Goal: Task Accomplishment & Management: Manage account settings

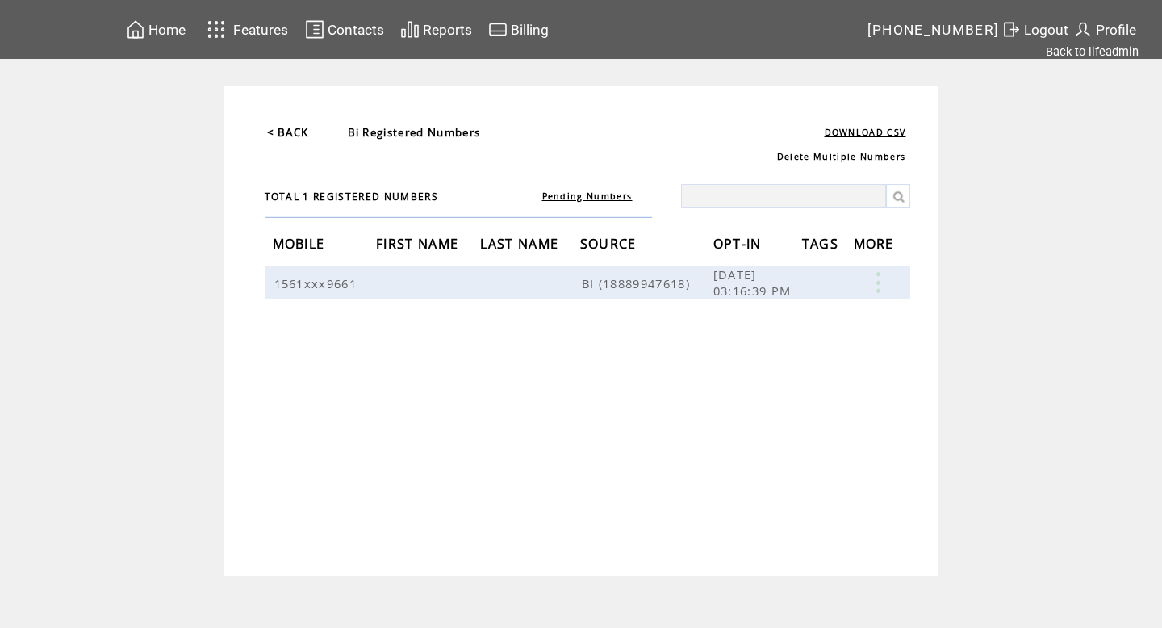
click at [1101, 42] on td "Profile" at bounding box center [1115, 29] width 91 height 59
click at [1097, 47] on link "Back to lifeadmin" at bounding box center [1091, 51] width 93 height 15
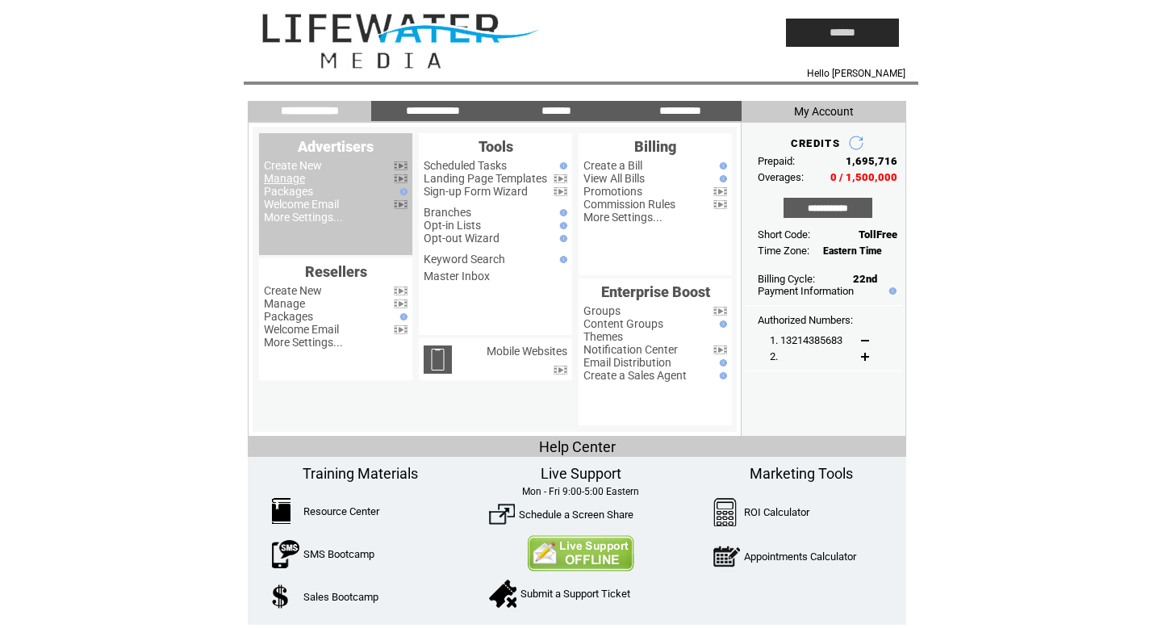
click at [293, 181] on link "Manage" at bounding box center [284, 178] width 41 height 13
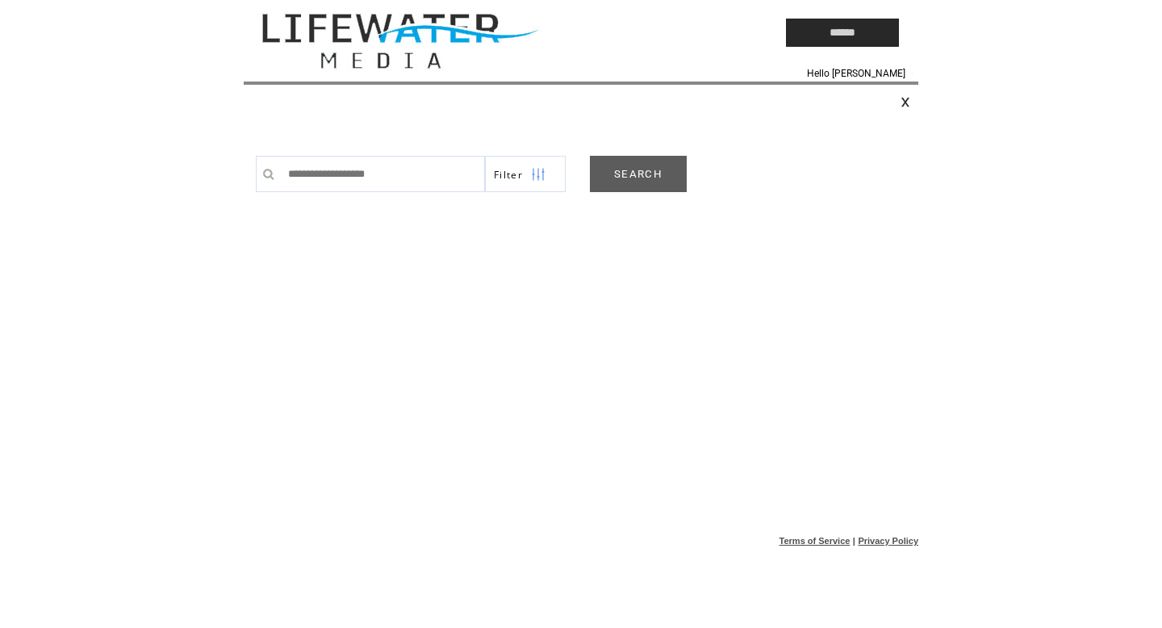
click at [633, 170] on link "SEARCH" at bounding box center [638, 174] width 97 height 36
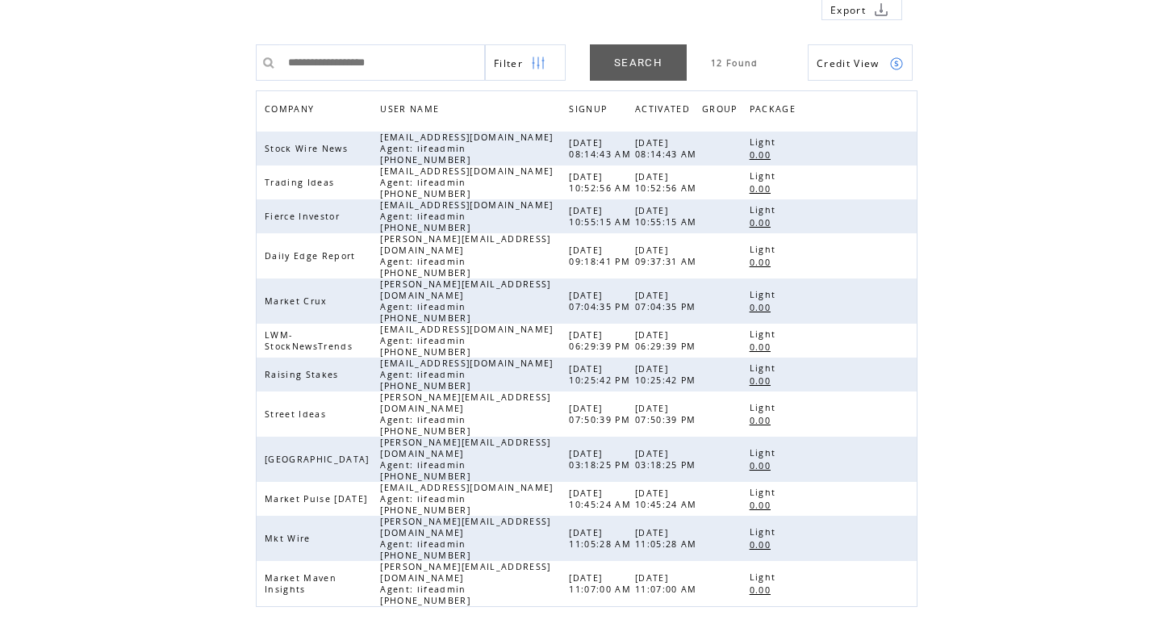
scroll to position [124, 0]
click at [894, 294] on link at bounding box center [897, 301] width 14 height 14
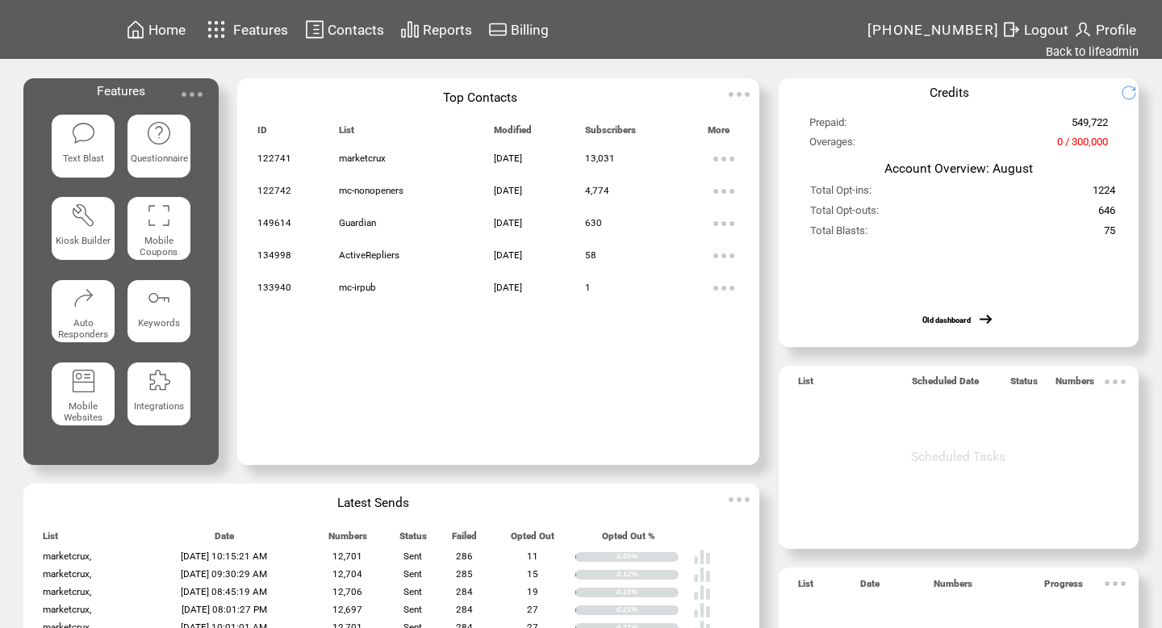
click at [352, 40] on td "Contacts" at bounding box center [356, 30] width 58 height 22
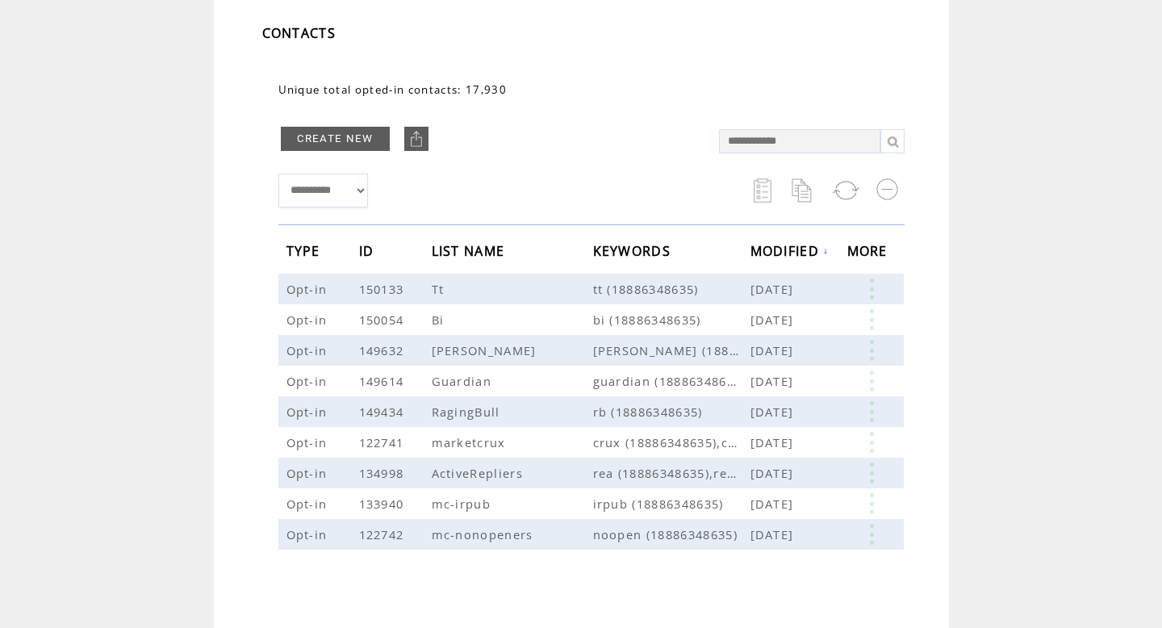
scroll to position [106, 0]
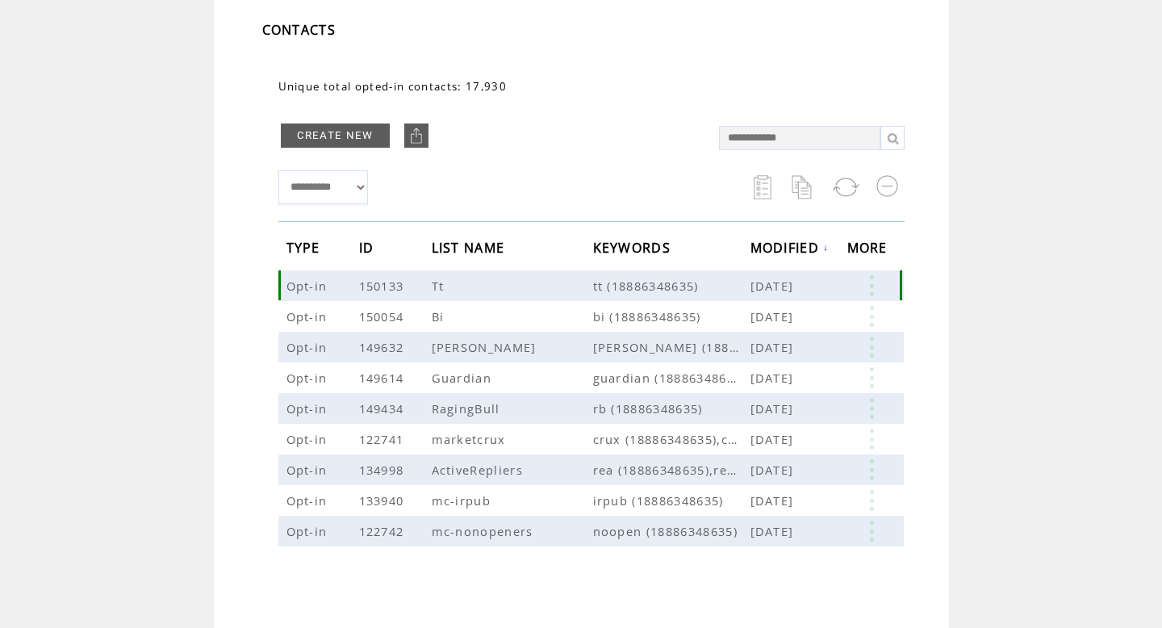
click at [872, 286] on link at bounding box center [871, 285] width 48 height 21
click at [938, 320] on td "**********" at bounding box center [581, 332] width 735 height 719
click at [873, 443] on link at bounding box center [871, 438] width 48 height 21
click at [787, 493] on link "13031" at bounding box center [810, 493] width 81 height 24
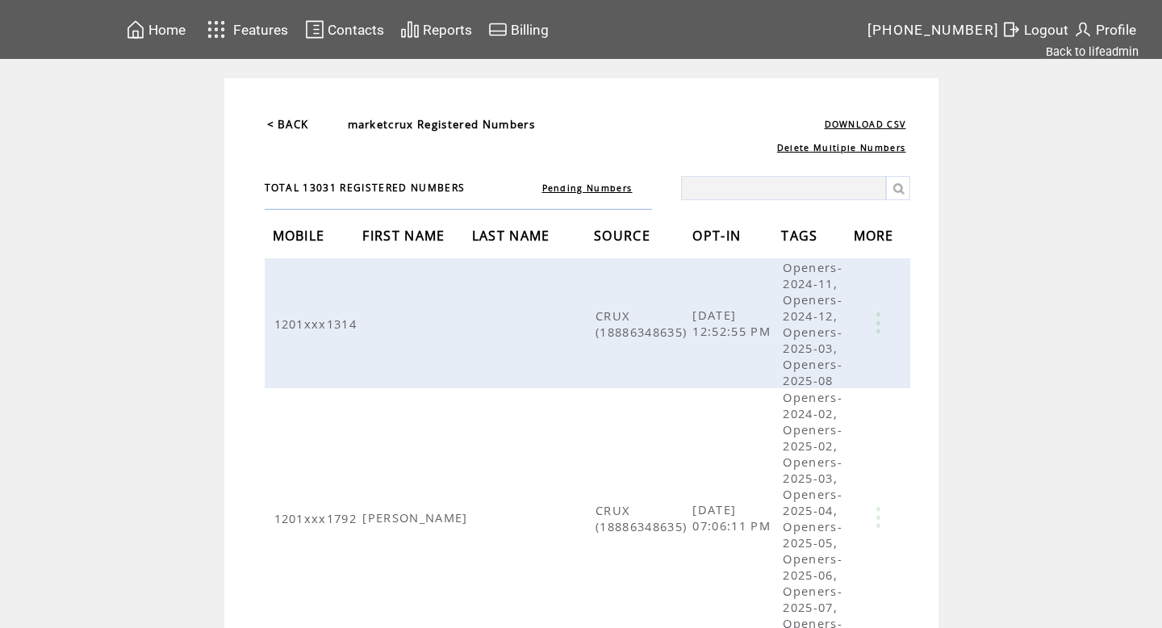
click at [723, 184] on input "text" at bounding box center [783, 188] width 205 height 24
type input "****"
click at [902, 190] on link at bounding box center [898, 188] width 24 height 24
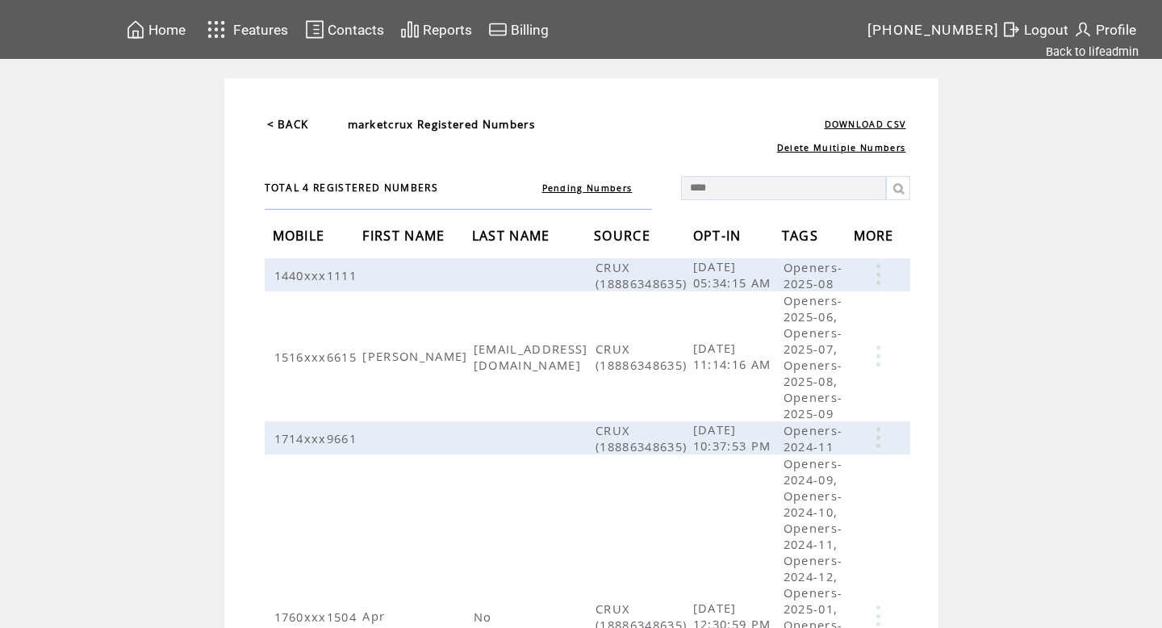
click at [282, 120] on link "< BACK" at bounding box center [288, 124] width 42 height 15
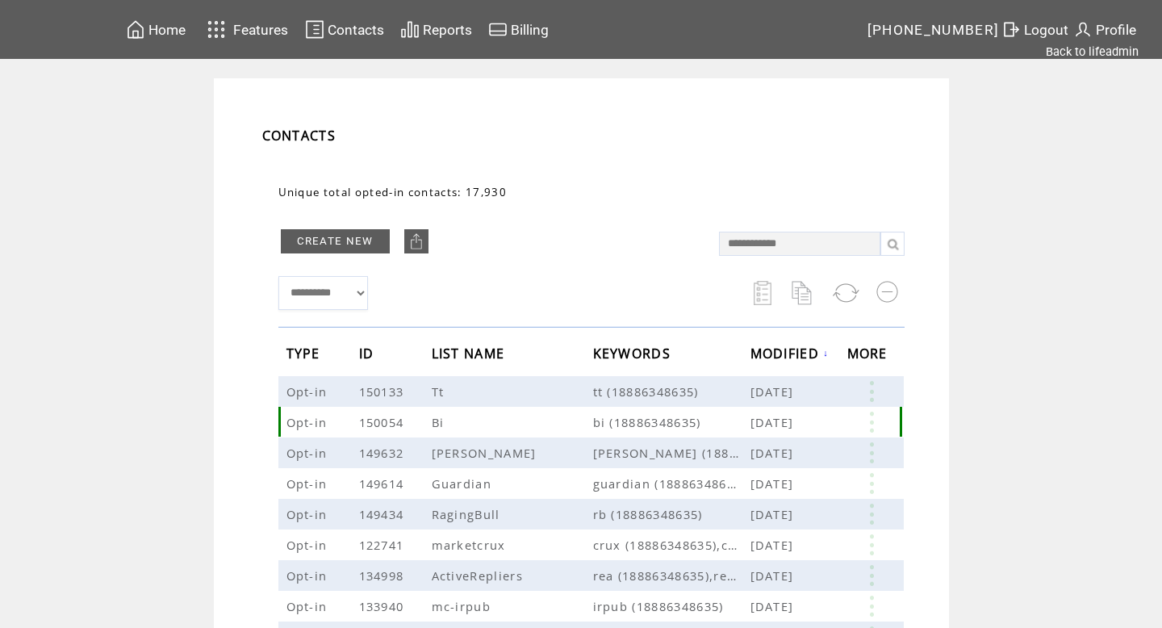
scroll to position [169, 0]
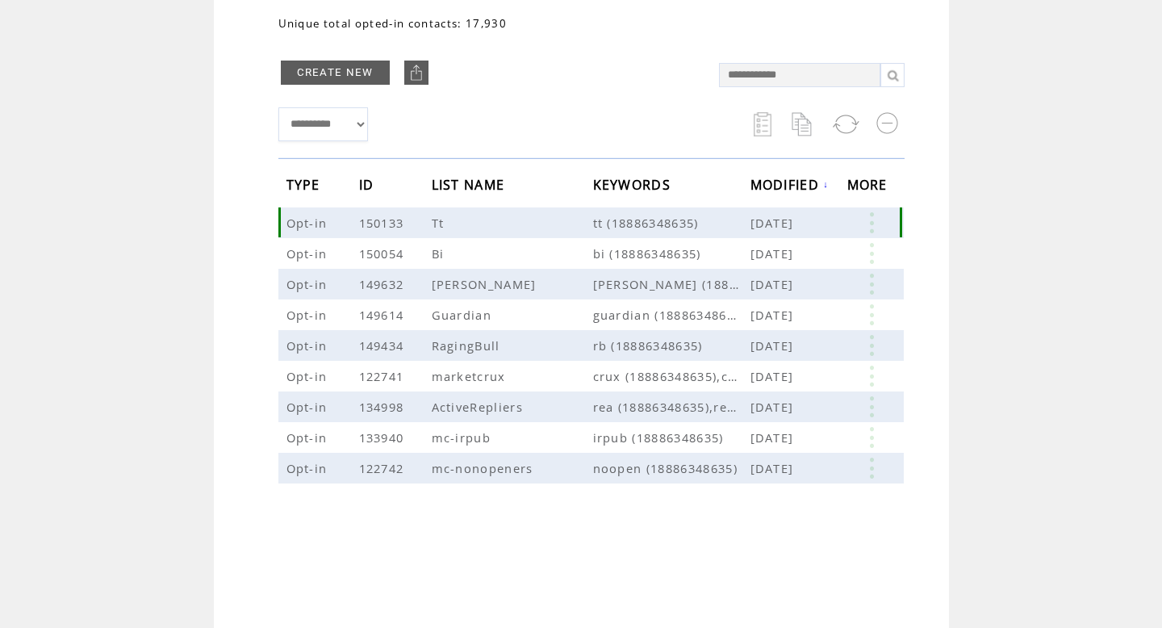
click at [870, 219] on link at bounding box center [871, 222] width 48 height 21
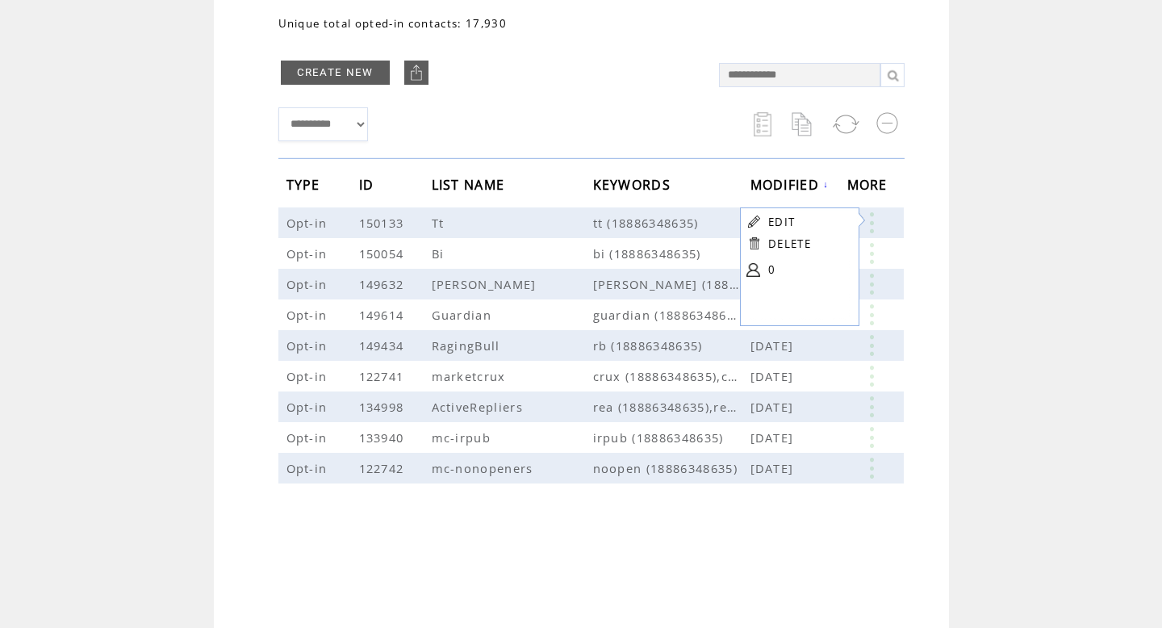
click at [770, 265] on link "0" at bounding box center [808, 269] width 81 height 24
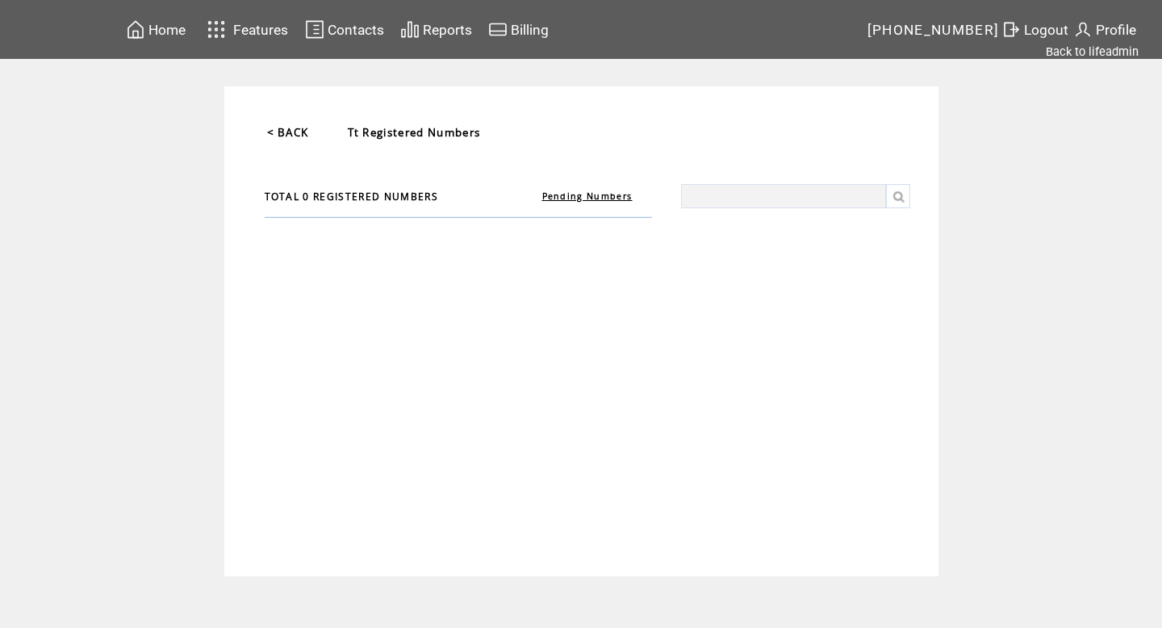
click at [573, 192] on link "Pending Numbers" at bounding box center [587, 195] width 90 height 11
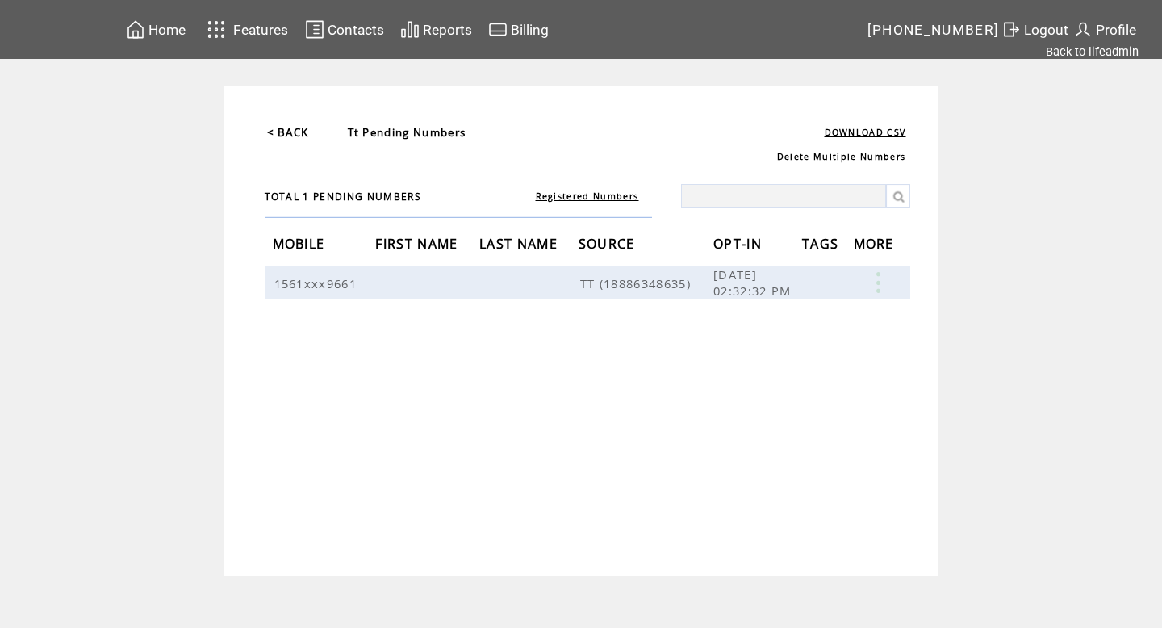
click at [603, 196] on link "Registered Numbers" at bounding box center [587, 195] width 103 height 11
click at [273, 125] on link "< BACK" at bounding box center [288, 132] width 42 height 15
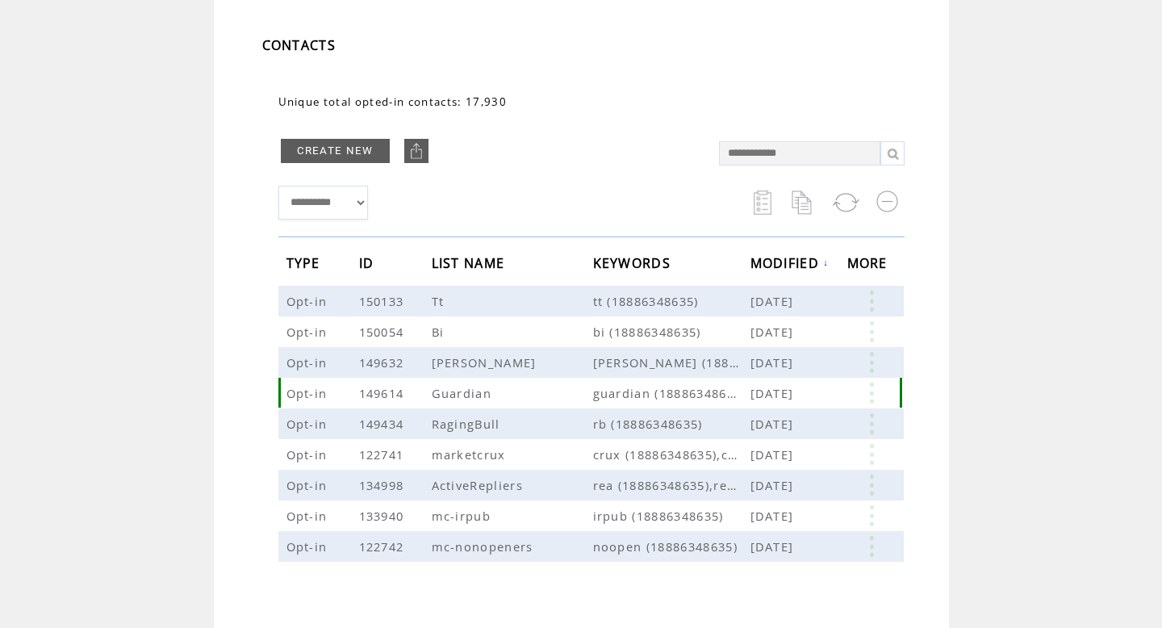
scroll to position [92, 0]
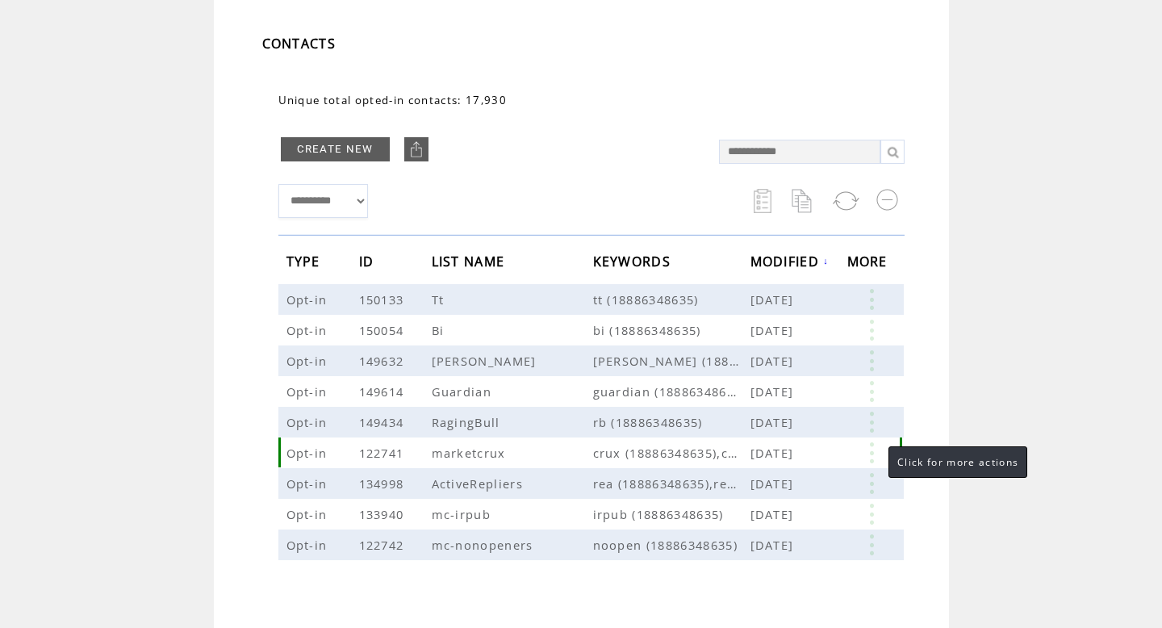
click at [872, 453] on link at bounding box center [871, 452] width 48 height 21
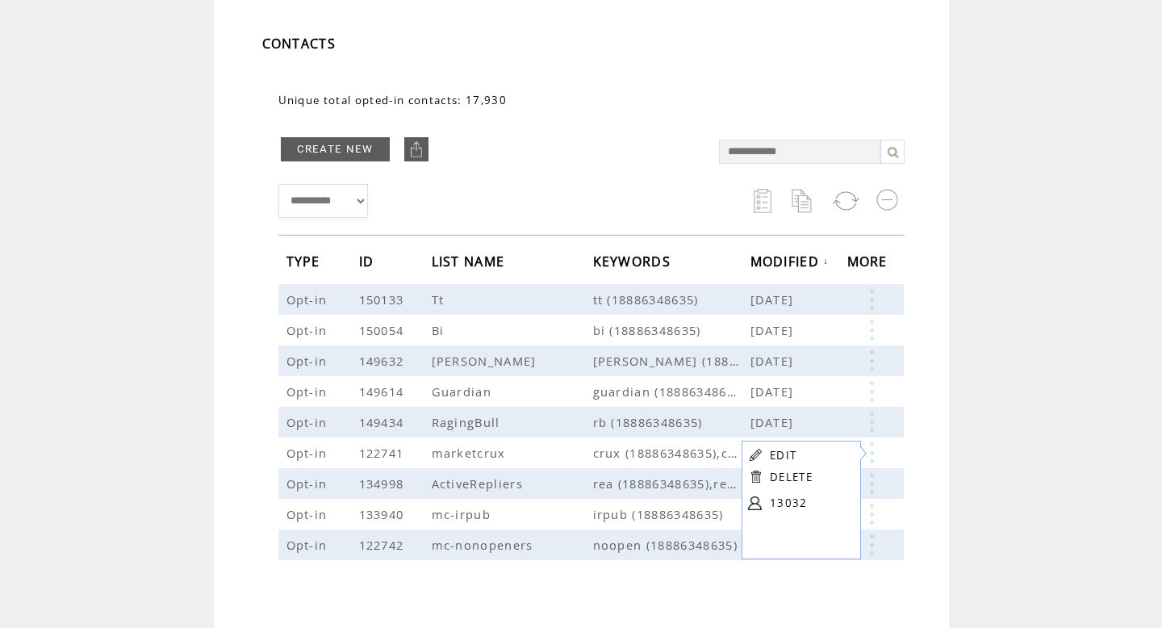
click at [794, 501] on link "13032" at bounding box center [810, 502] width 81 height 24
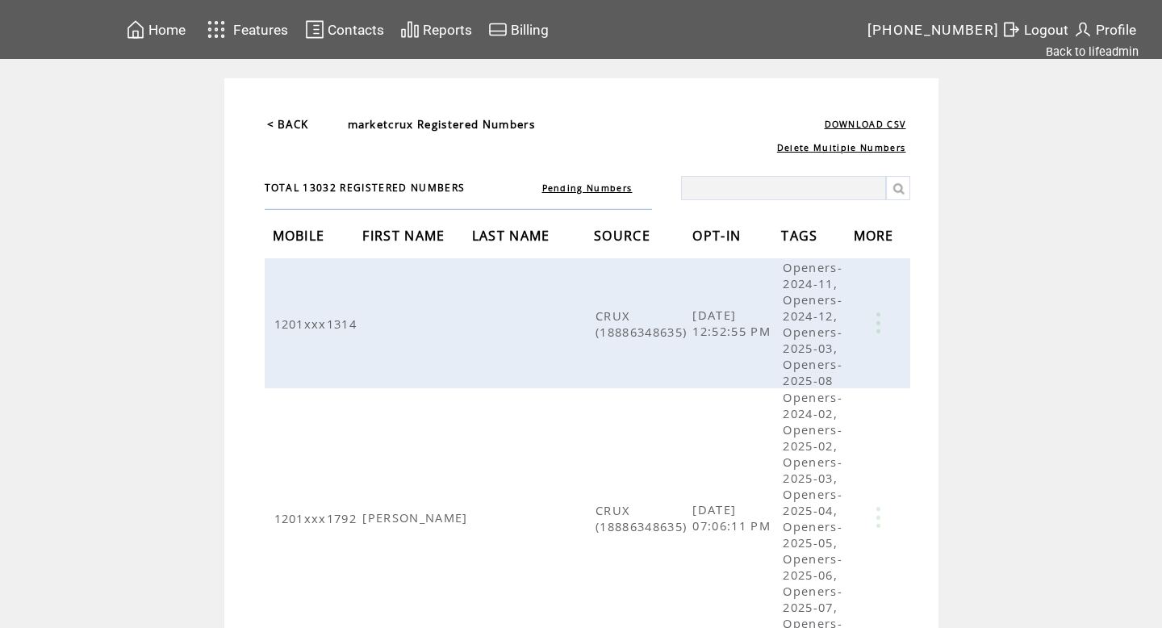
click at [754, 181] on input "text" at bounding box center [783, 188] width 205 height 24
type input "****"
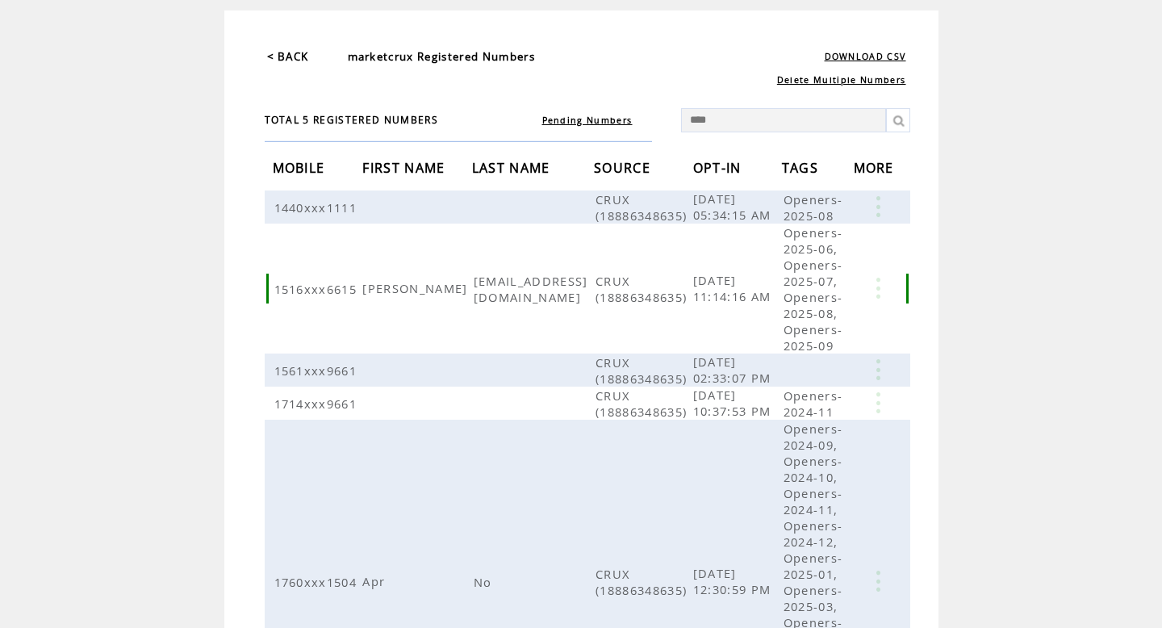
scroll to position [169, 0]
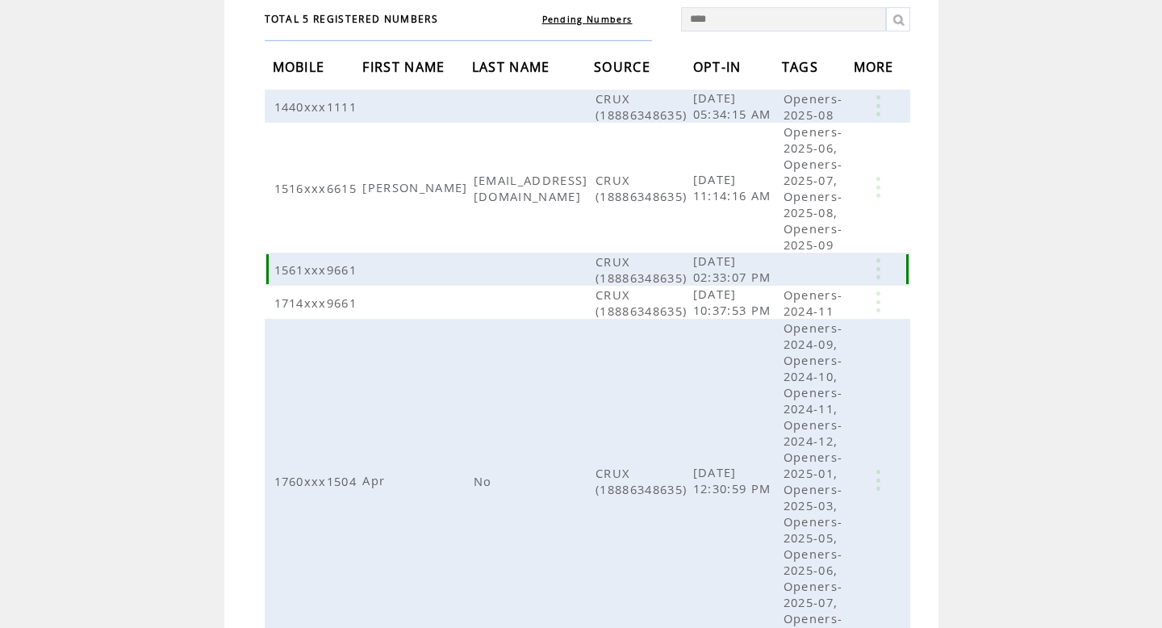
click at [875, 258] on link at bounding box center [877, 268] width 48 height 21
click at [795, 284] on link "DELETE" at bounding box center [794, 287] width 43 height 15
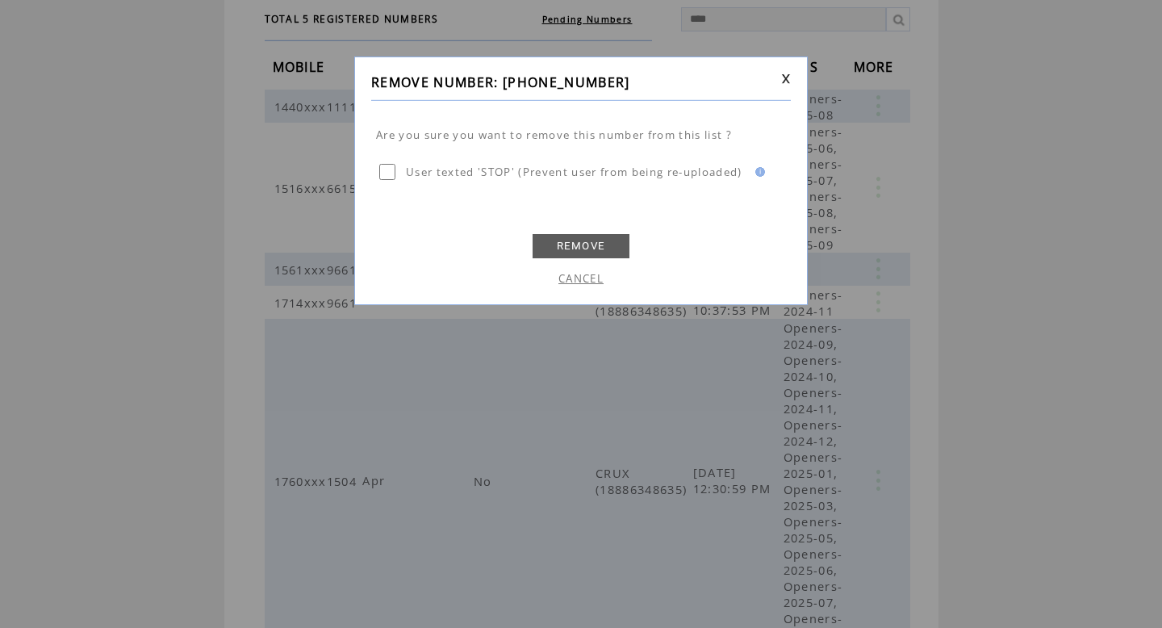
click at [551, 243] on link "REMOVE" at bounding box center [580, 246] width 97 height 24
